Goal: Transaction & Acquisition: Obtain resource

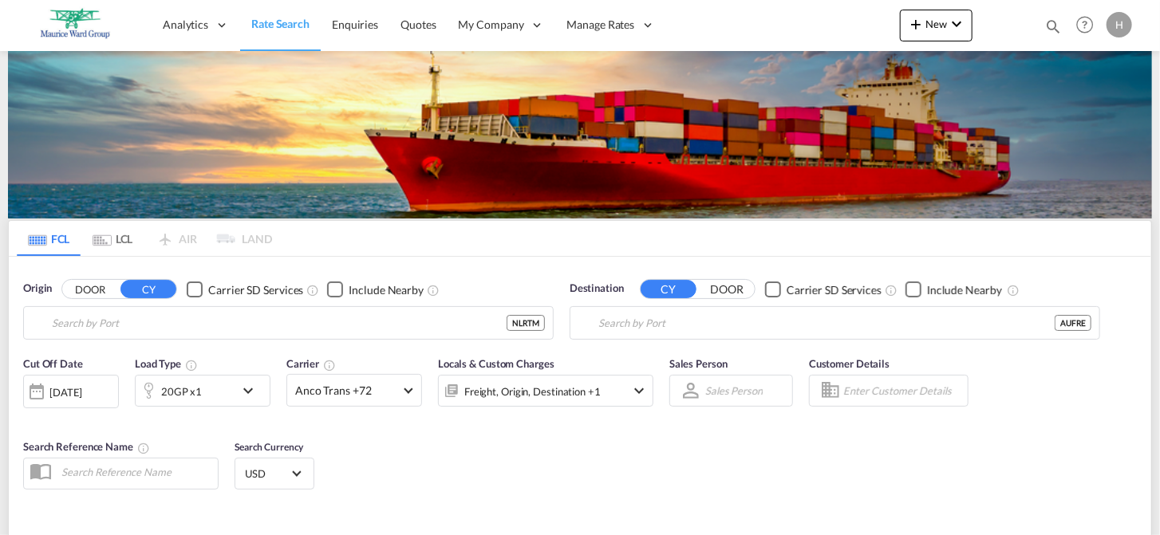
type input "[GEOGRAPHIC_DATA], NLRTM"
type input "Fremantle, AUFRE"
click at [408, 388] on span at bounding box center [408, 389] width 9 height 9
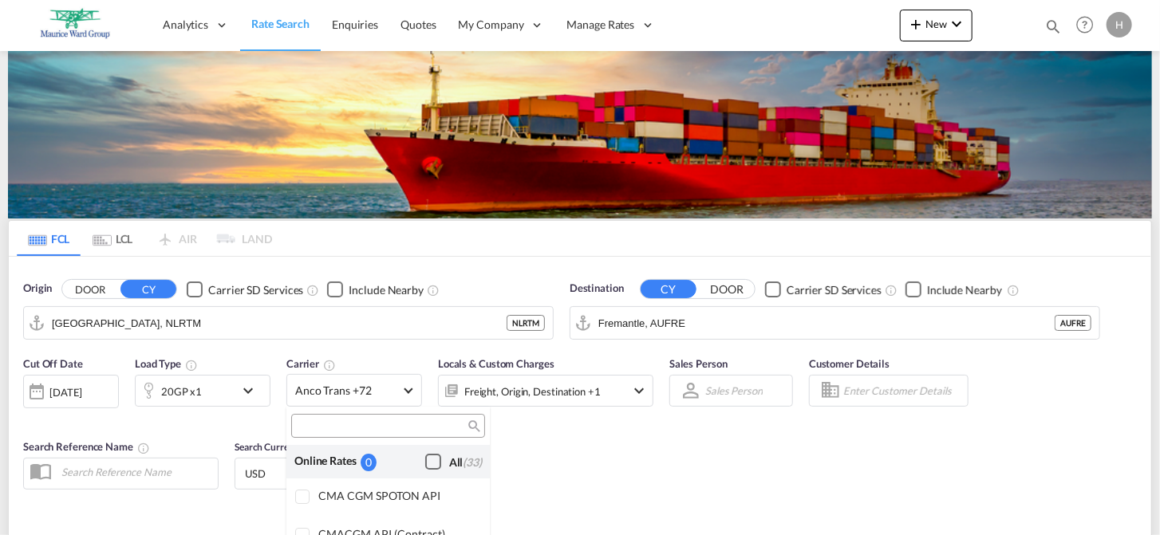
click at [425, 454] on div "Checkbox No Ink" at bounding box center [433, 462] width 16 height 16
click at [710, 327] on md-backdrop at bounding box center [580, 267] width 1160 height 535
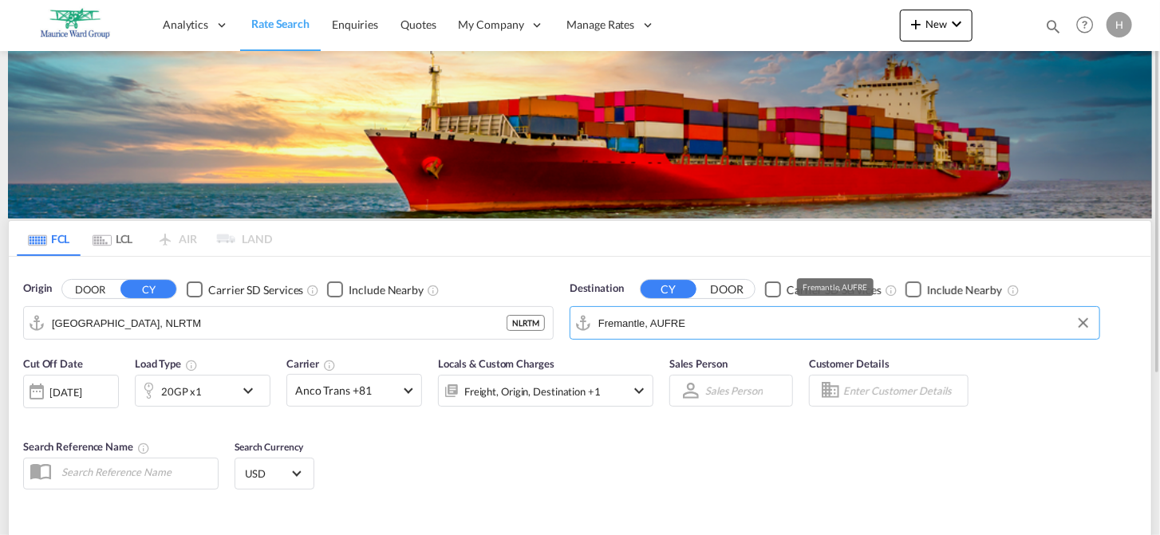
drag, startPoint x: 693, startPoint y: 325, endPoint x: 732, endPoint y: 327, distance: 39.2
click at [732, 327] on input "Fremantle, AUFRE" at bounding box center [844, 323] width 493 height 24
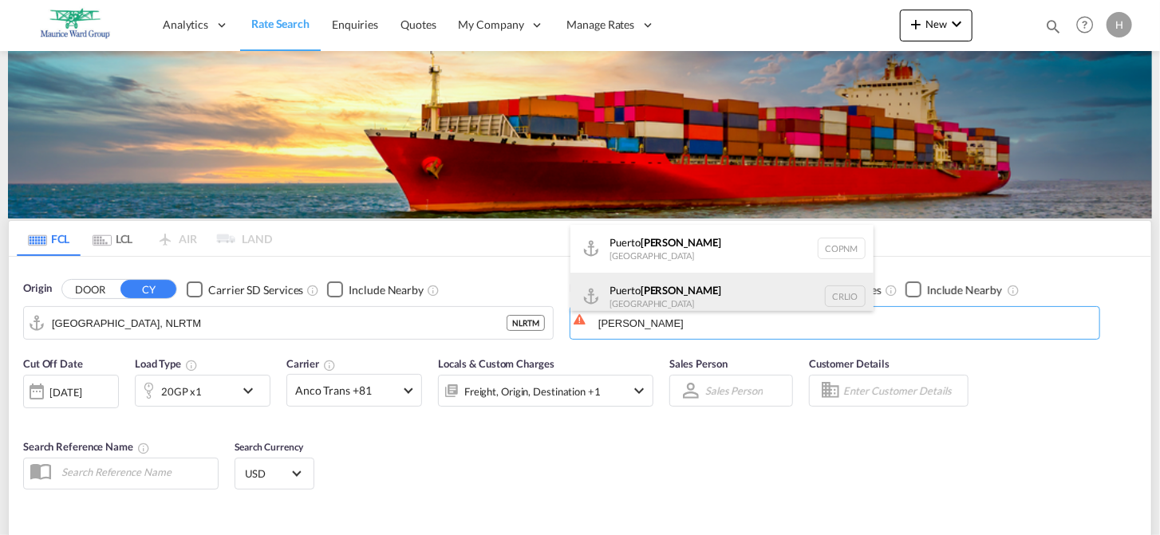
click at [627, 298] on div "Puerto [PERSON_NAME] [GEOGRAPHIC_DATA] CRLIO" at bounding box center [721, 297] width 303 height 48
type input "[GEOGRAPHIC_DATA][PERSON_NAME], CRLIO"
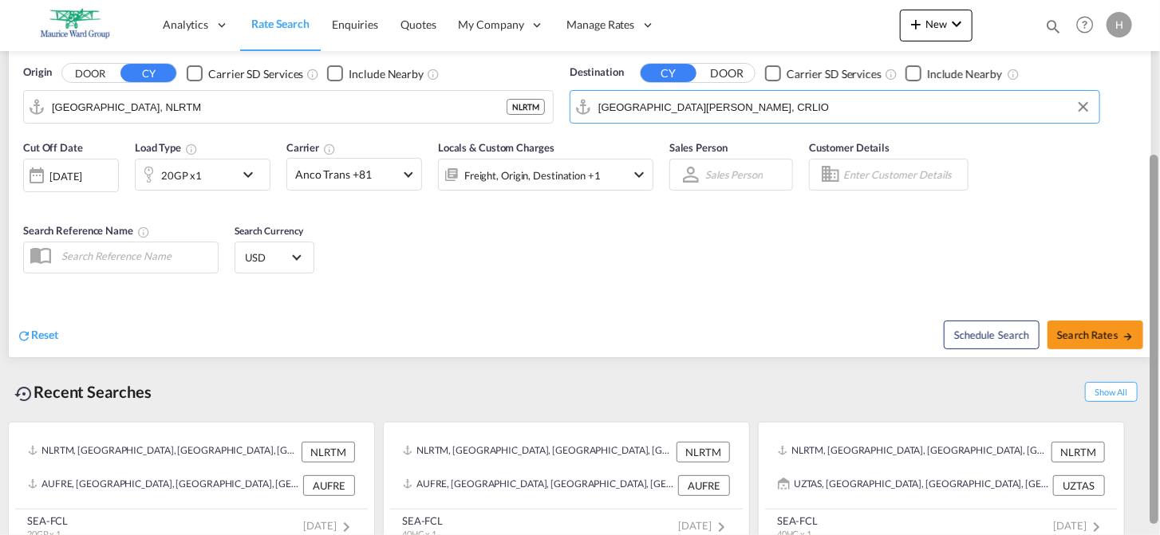
scroll to position [219, 0]
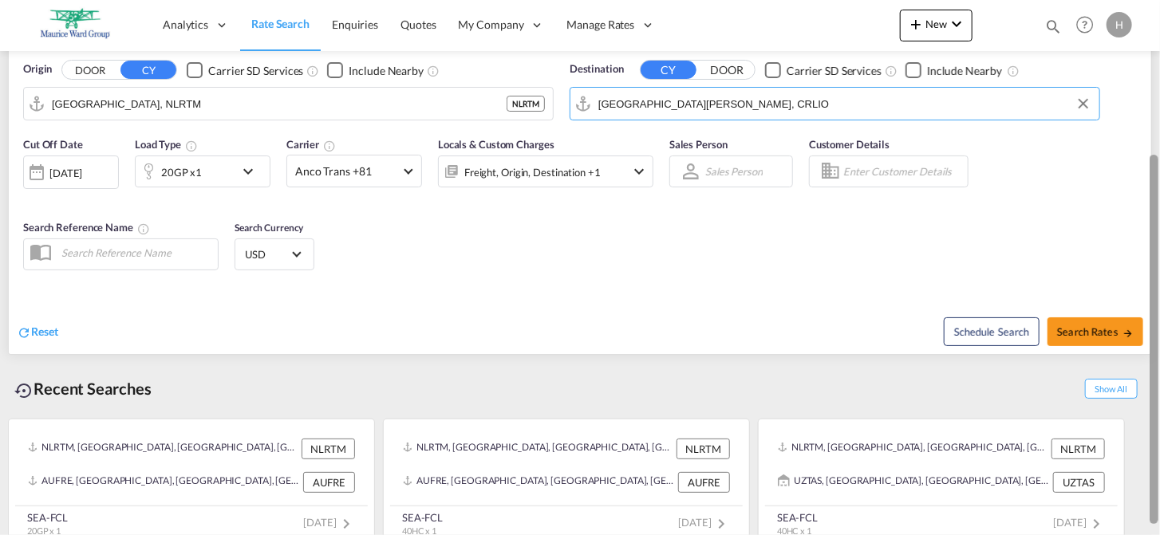
drag, startPoint x: 1152, startPoint y: 218, endPoint x: 1178, endPoint y: 369, distance: 153.9
click at [1081, 330] on span "Search Rates" at bounding box center [1095, 332] width 77 height 13
type input "NLRTM to CRLIO / [DATE]"
